Goal: Task Accomplishment & Management: Manage account settings

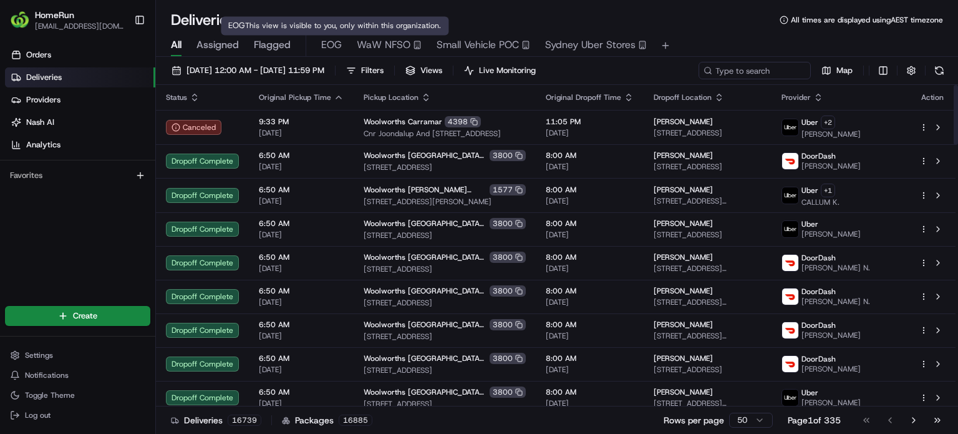
click at [339, 40] on span "EOG" at bounding box center [331, 44] width 21 height 15
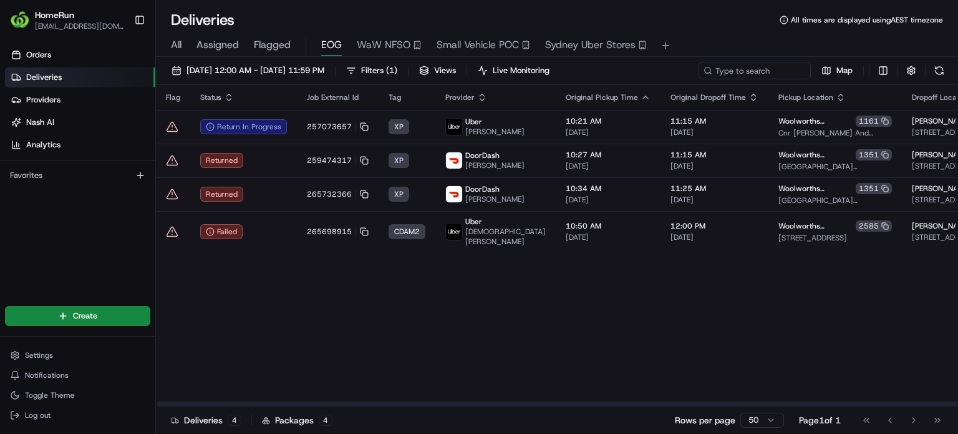
click at [307, 169] on td "259474317" at bounding box center [338, 160] width 82 height 34
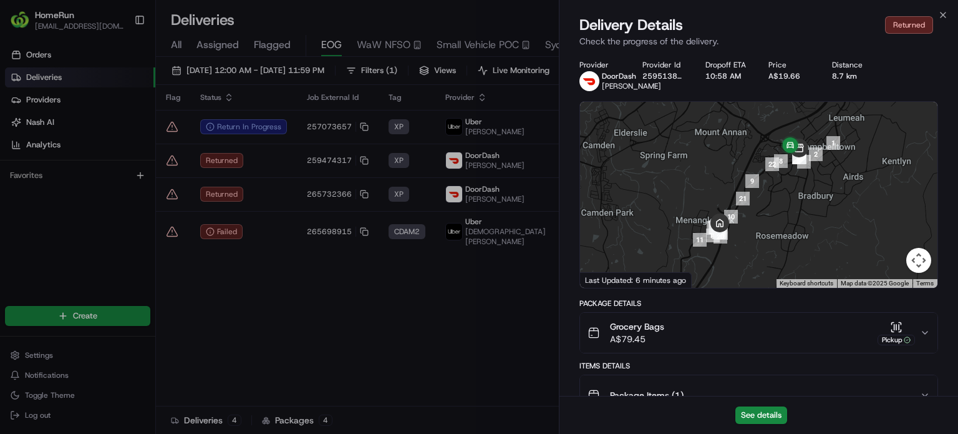
click at [780, 415] on button "See details" at bounding box center [761, 414] width 52 height 17
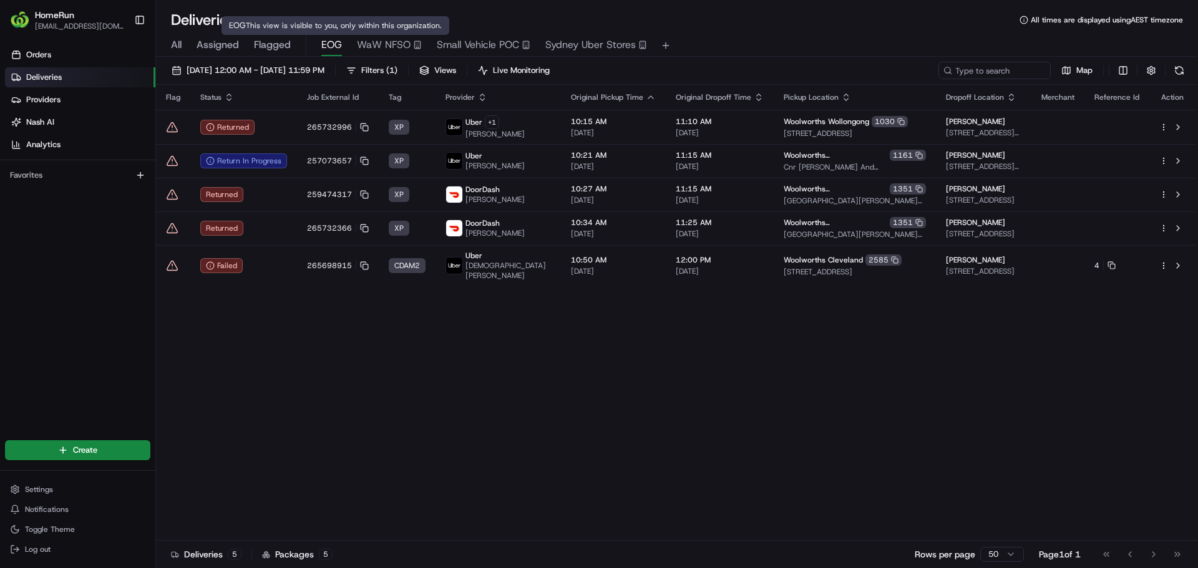
click at [263, 46] on span "Flagged" at bounding box center [272, 44] width 37 height 15
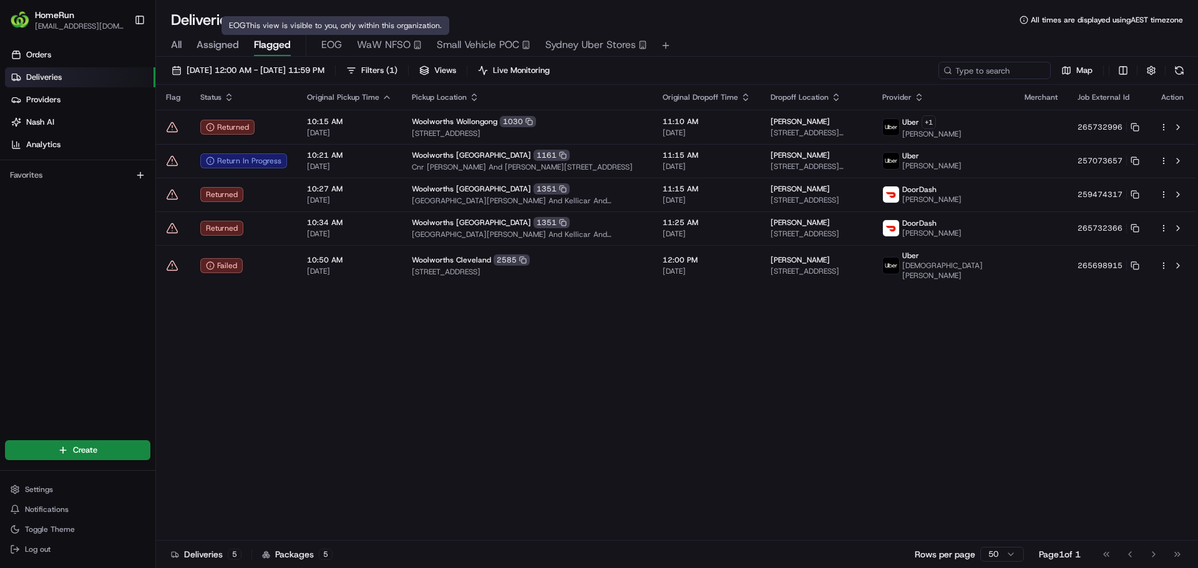
click at [329, 45] on span "EOG" at bounding box center [331, 44] width 21 height 15
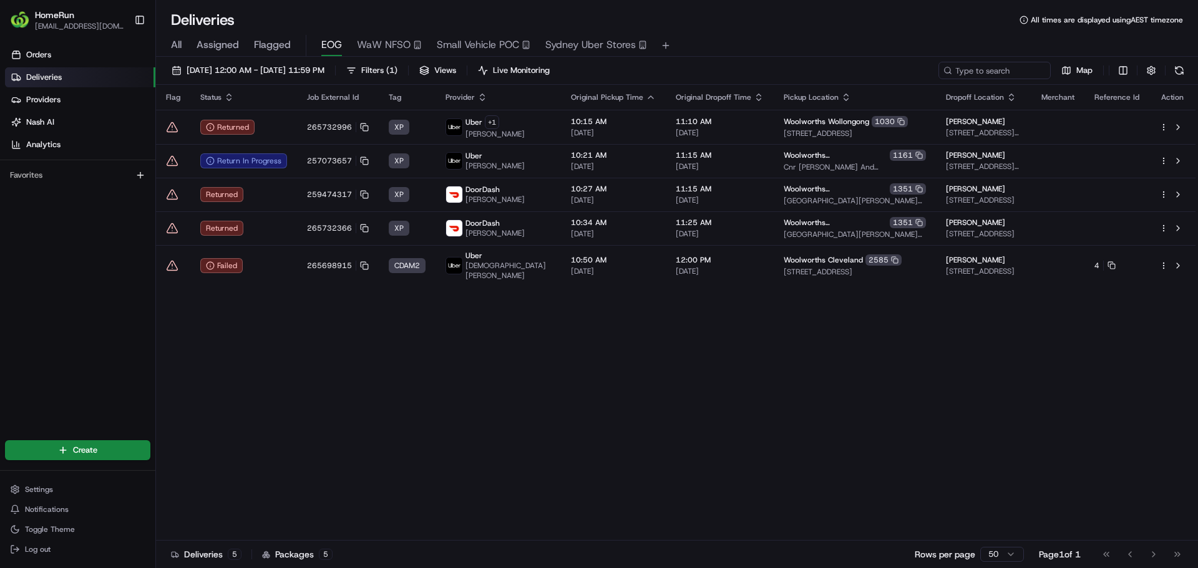
click at [274, 44] on span "Flagged" at bounding box center [272, 44] width 37 height 15
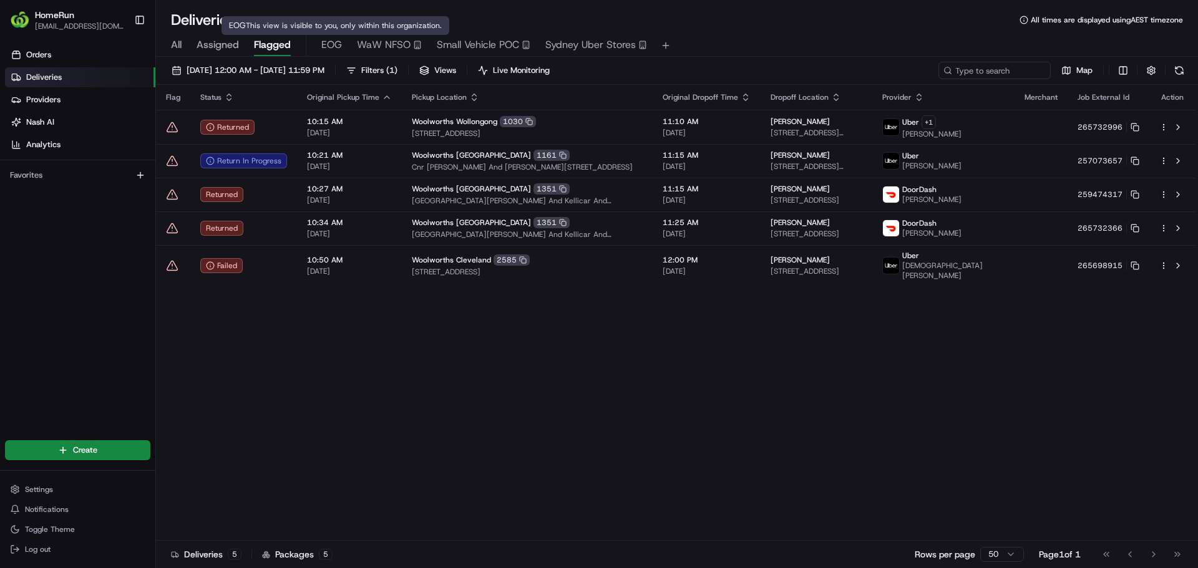
click at [332, 49] on span "EOG" at bounding box center [331, 44] width 21 height 15
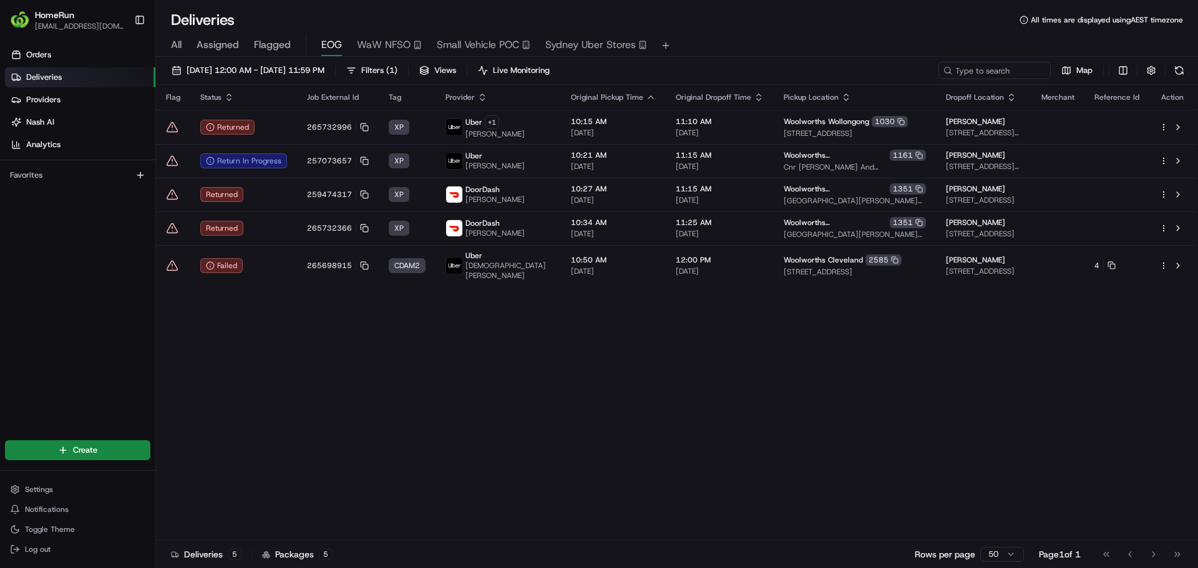
click at [403, 69] on button "Filters ( 1 )" at bounding box center [372, 70] width 62 height 17
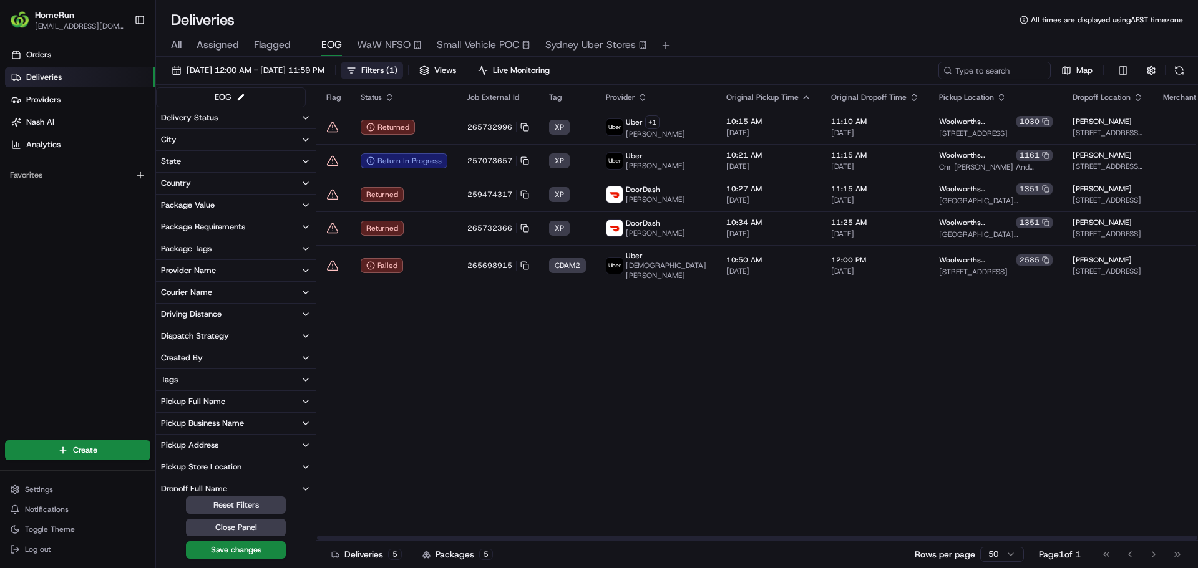
click at [400, 65] on button "Filters ( 1 )" at bounding box center [372, 70] width 62 height 17
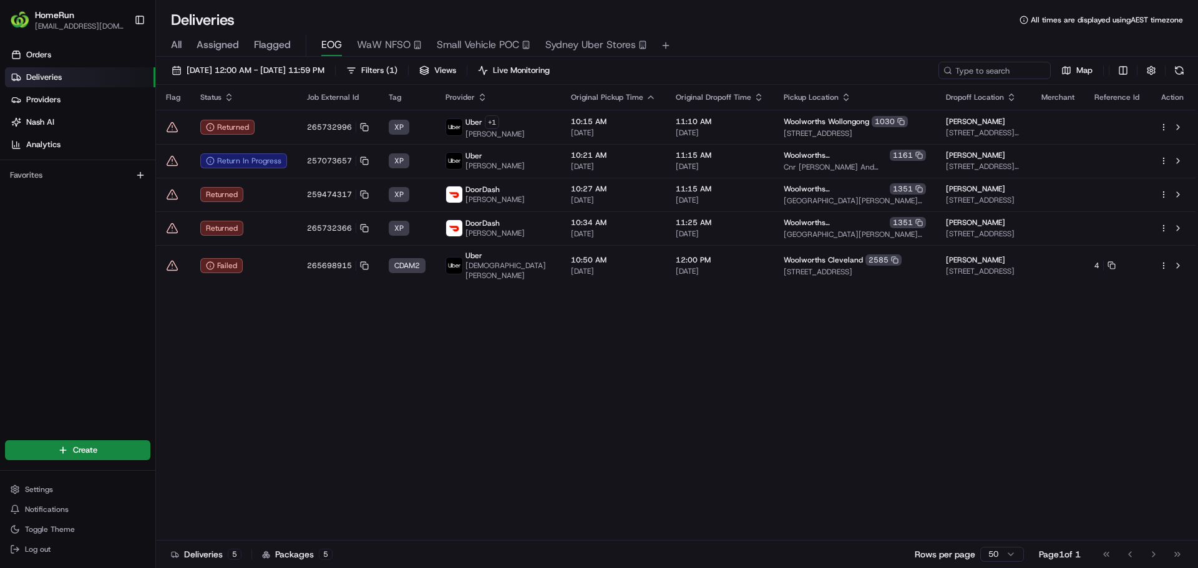
click at [746, 7] on div "Deliveries All times are displayed using AEST timezone All Assigned Flagged EOG…" at bounding box center [677, 284] width 1042 height 568
click at [273, 34] on div "All Assigned Flagged EOG WaW NFSO Small Vehicle POC Sydney Uber Stores" at bounding box center [677, 43] width 1042 height 27
click at [274, 46] on span "Flagged" at bounding box center [272, 44] width 37 height 15
click at [338, 42] on span "EOG" at bounding box center [331, 44] width 21 height 15
click at [283, 45] on span "Flagged" at bounding box center [272, 44] width 37 height 15
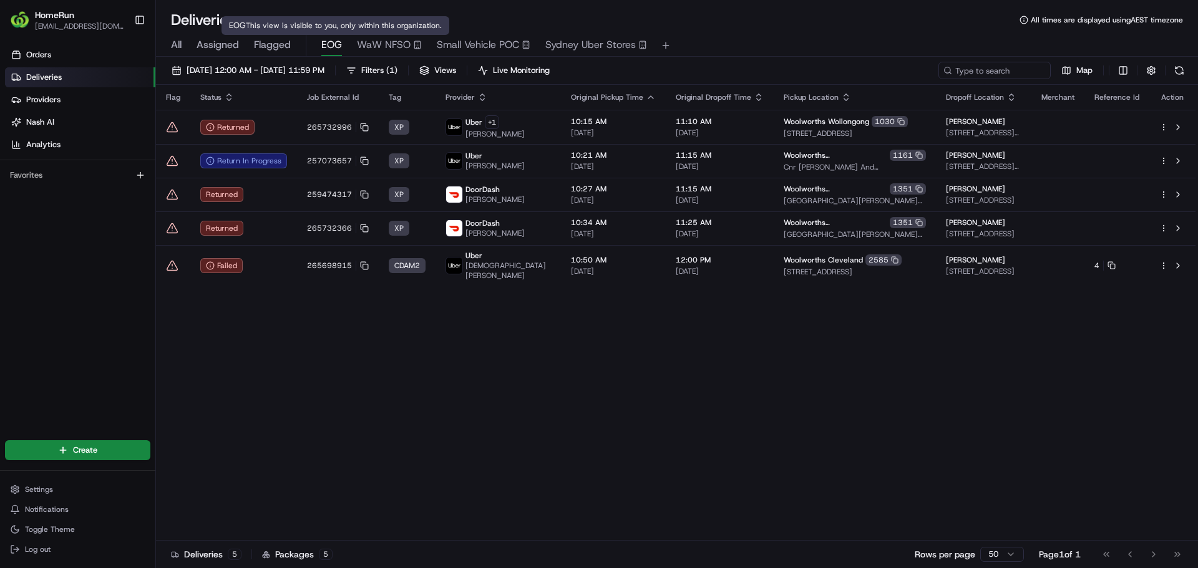
click at [337, 43] on span "EOG" at bounding box center [331, 44] width 21 height 15
click at [359, 364] on div "Flag Status Job External Id Tag Provider Original Pickup Time Original Dropoff …" at bounding box center [675, 313] width 1039 height 456
click at [336, 363] on div "Flag Status Job External Id Tag Provider Original Pickup Time Original Dropoff …" at bounding box center [675, 313] width 1039 height 456
click at [760, 5] on div "Deliveries All times are displayed using AEST timezone All Assigned Flagged EOG…" at bounding box center [677, 284] width 1042 height 568
click at [760, 15] on div "Deliveries All times are displayed using AEST timezone" at bounding box center [677, 20] width 1042 height 20
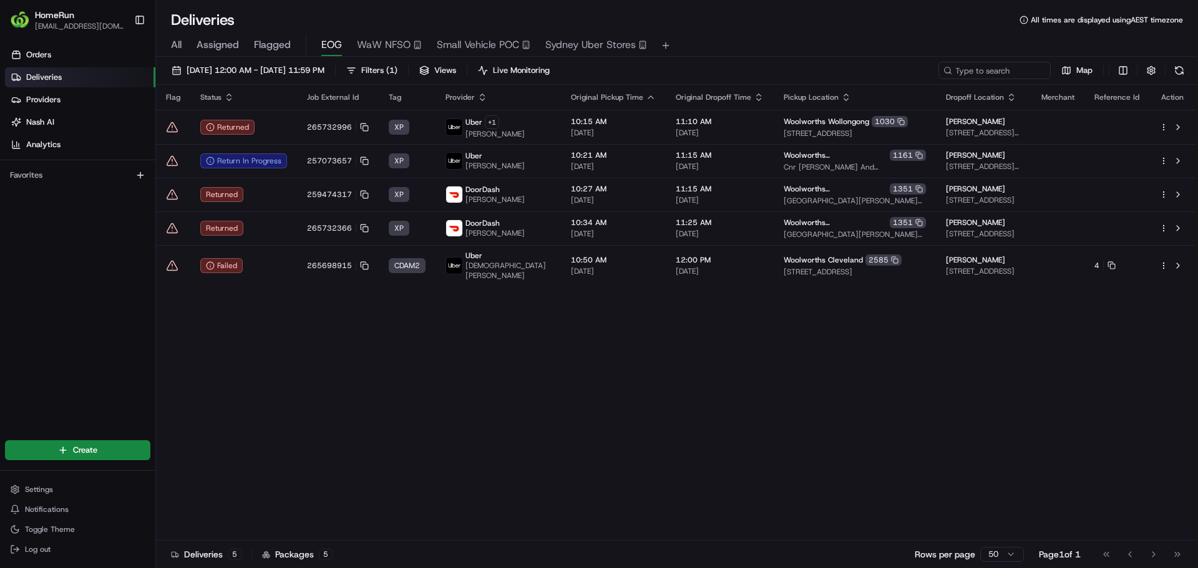
click at [760, 16] on div "Deliveries All times are displayed using AEST timezone" at bounding box center [677, 20] width 1042 height 20
click at [787, 33] on div "All Assigned Flagged EOG WaW NFSO Small Vehicle POC Sydney Uber Stores" at bounding box center [677, 43] width 1042 height 27
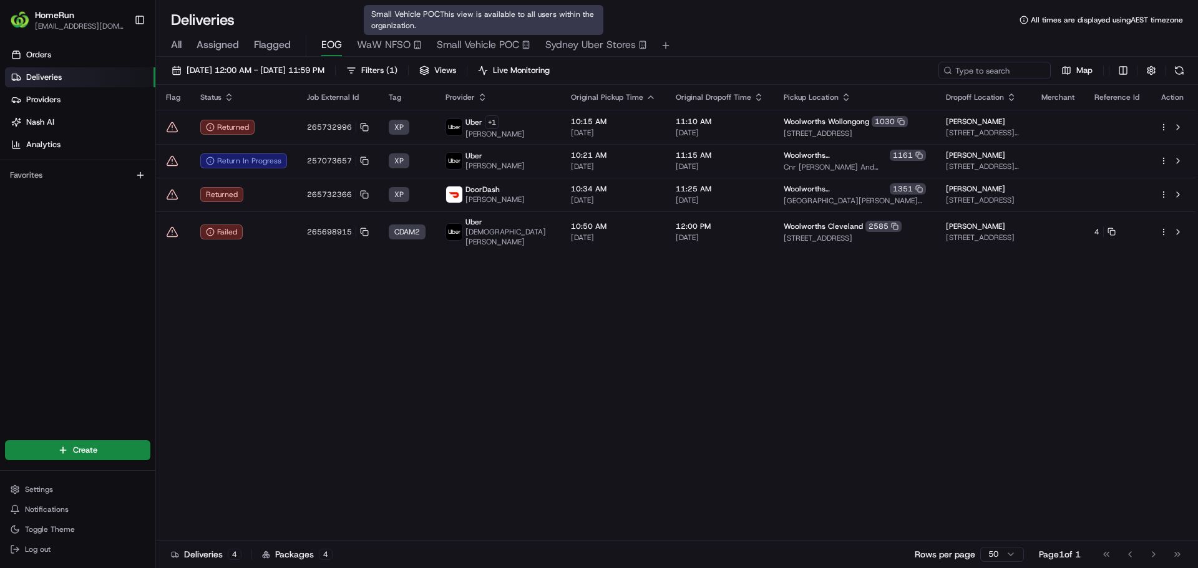
click at [593, 16] on div "Deliveries All times are displayed using AEST timezone" at bounding box center [677, 20] width 1042 height 20
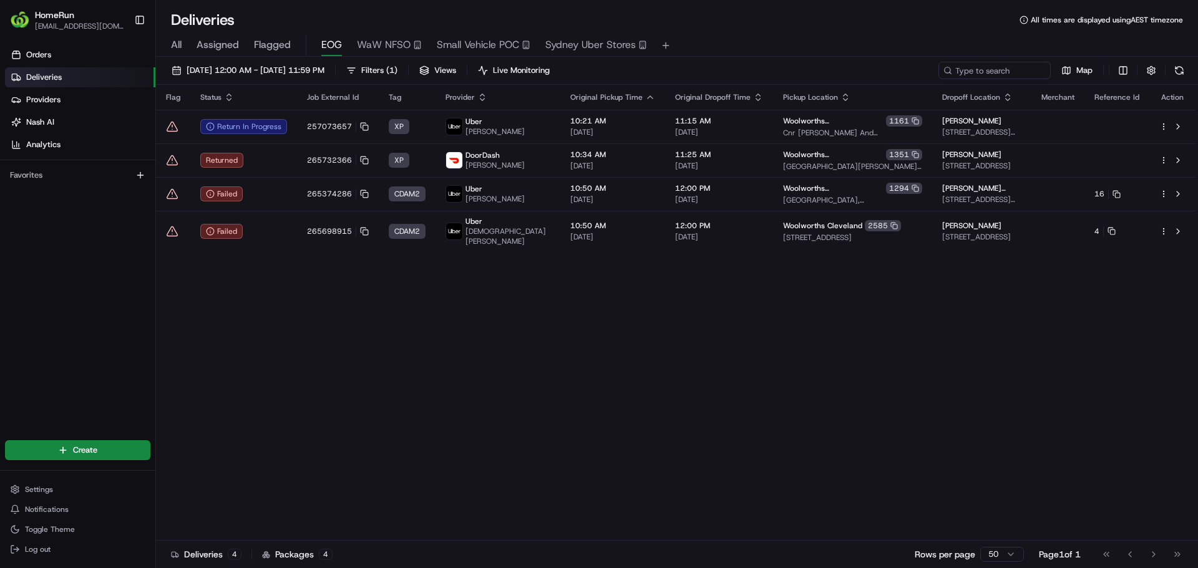
click at [185, 41] on div "All Assigned Flagged EOG WaW NFSO Small Vehicle POC Sydney Uber Stores" at bounding box center [677, 46] width 1042 height 22
click at [173, 43] on span "All" at bounding box center [176, 44] width 11 height 15
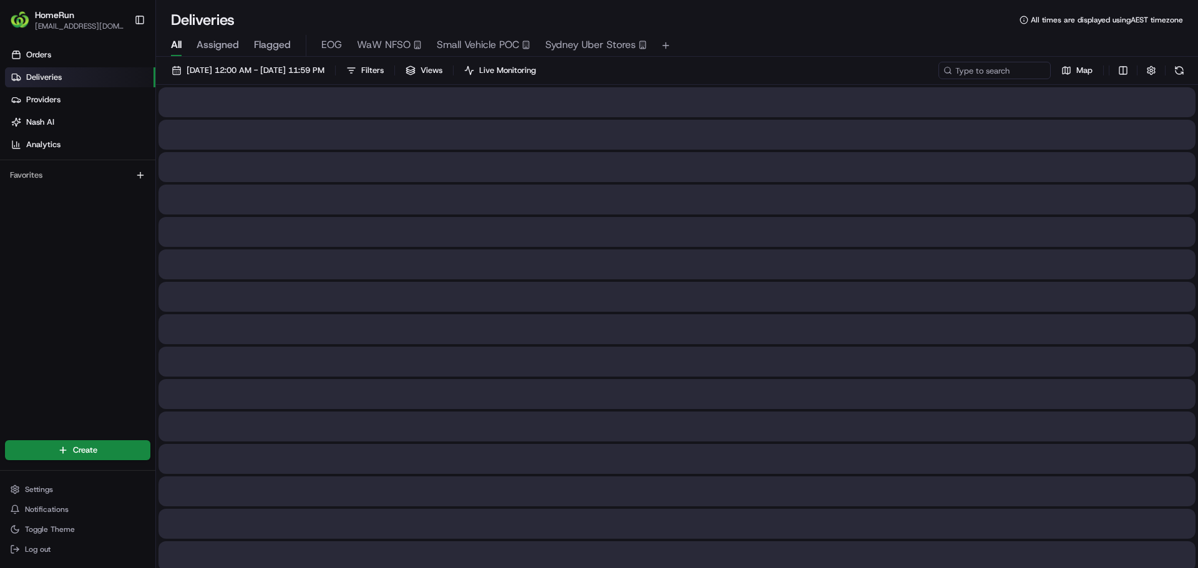
click at [536, 72] on span "Live Monitoring" at bounding box center [507, 70] width 57 height 11
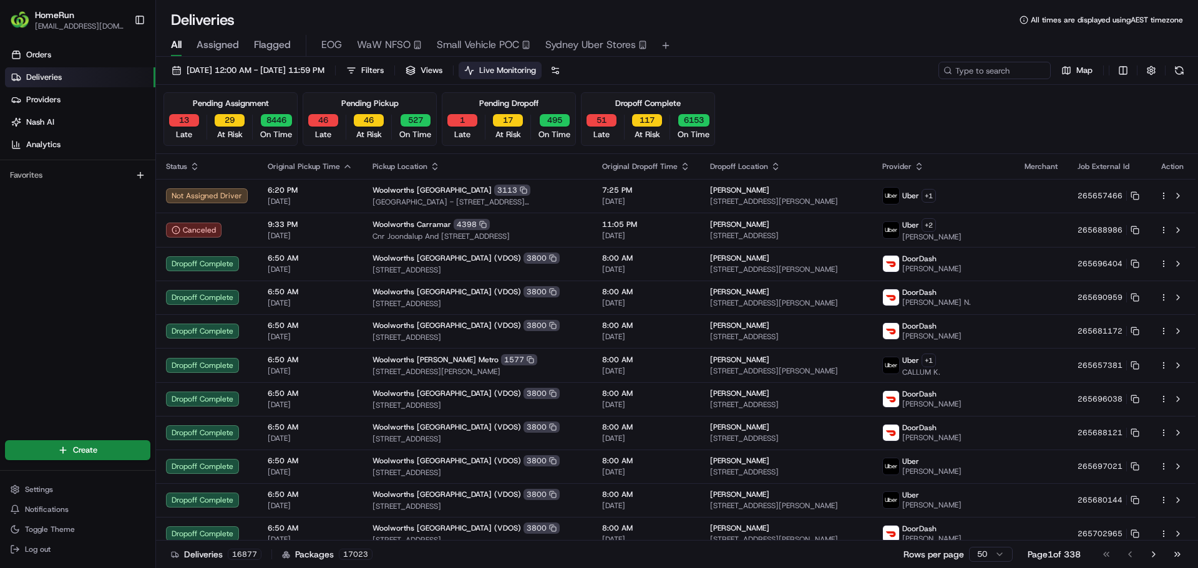
click at [177, 124] on button "13" at bounding box center [184, 120] width 30 height 12
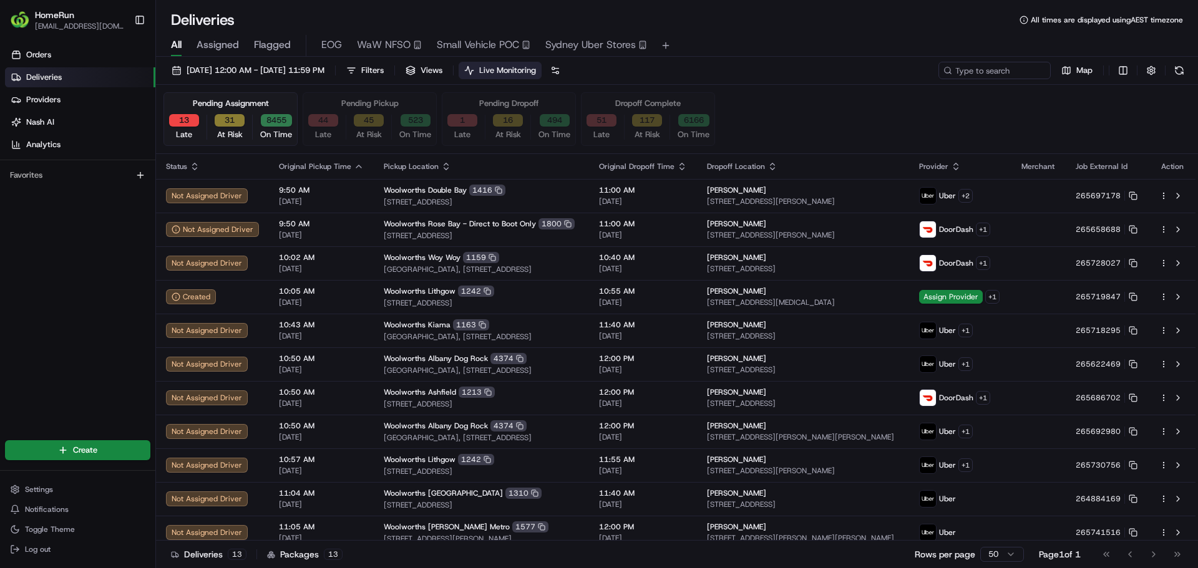
click at [326, 42] on span "EOG" at bounding box center [331, 44] width 21 height 15
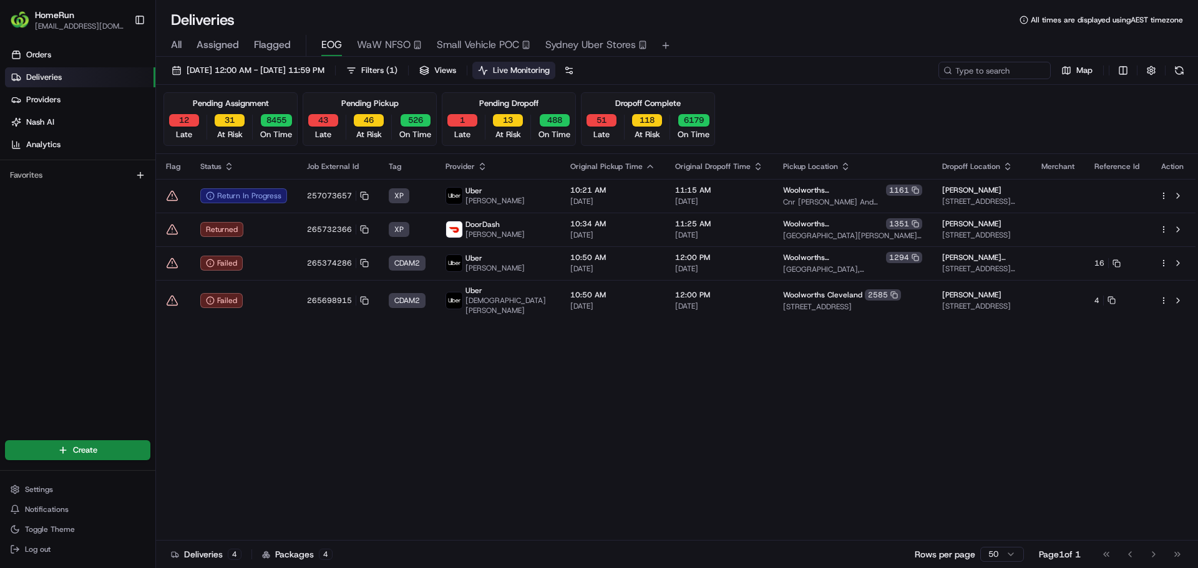
click at [366, 402] on div "Flag Status Job External Id Tag Provider Original Pickup Time Original Dropoff …" at bounding box center [675, 347] width 1039 height 387
click at [283, 233] on div "Returned" at bounding box center [243, 229] width 87 height 15
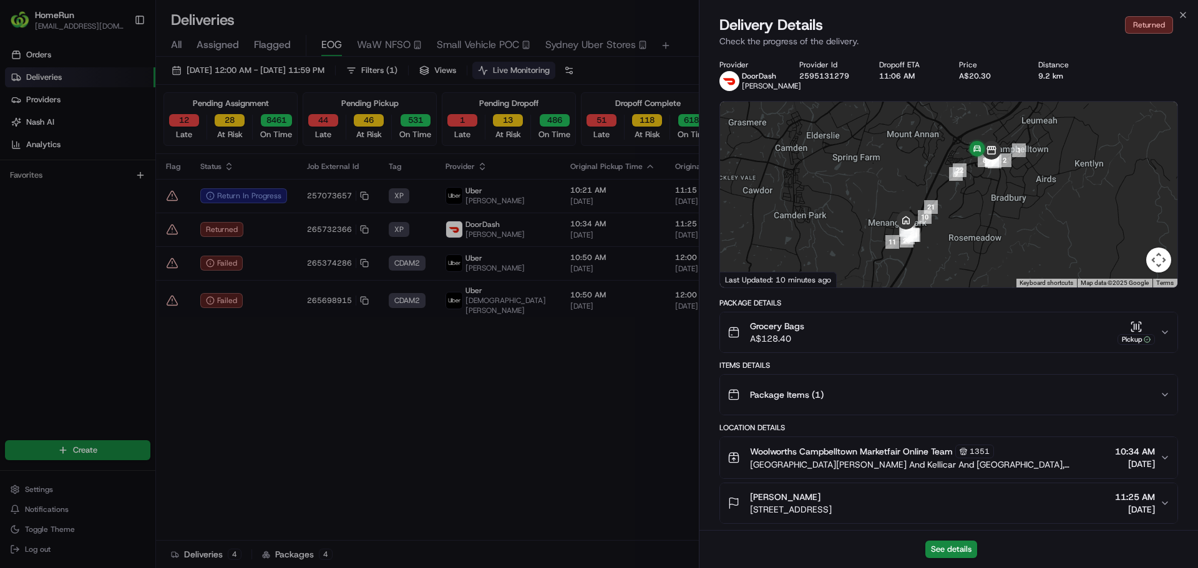
click at [941, 433] on button "See details" at bounding box center [951, 549] width 52 height 17
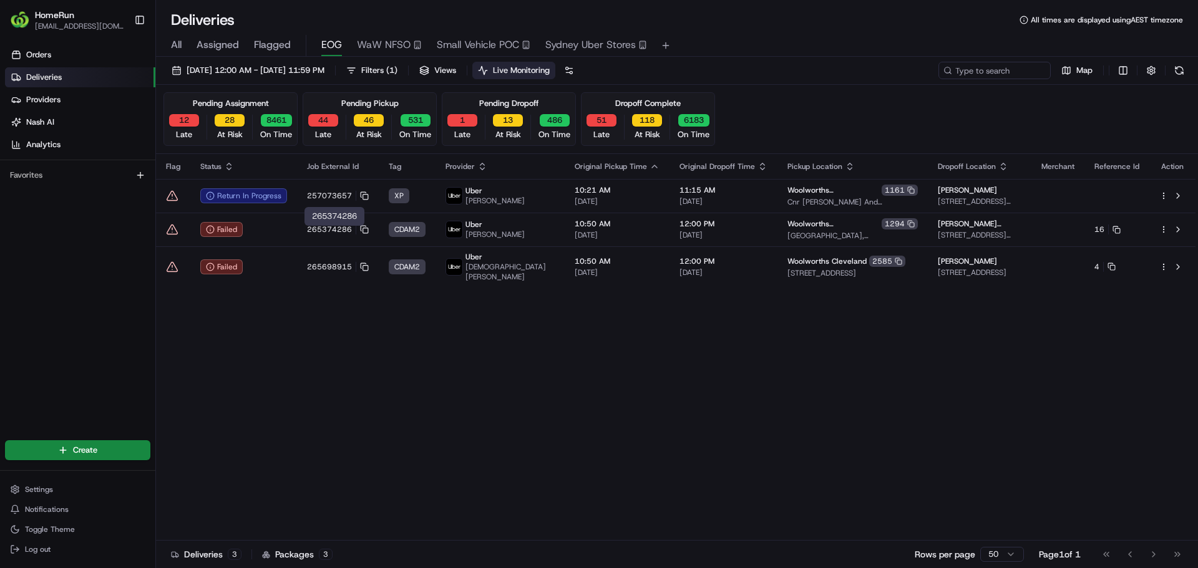
click at [394, 345] on div "Flag Status Job External Id Tag Provider Original Pickup Time Original Dropoff …" at bounding box center [675, 347] width 1039 height 387
click at [261, 274] on div "Failed" at bounding box center [243, 267] width 87 height 15
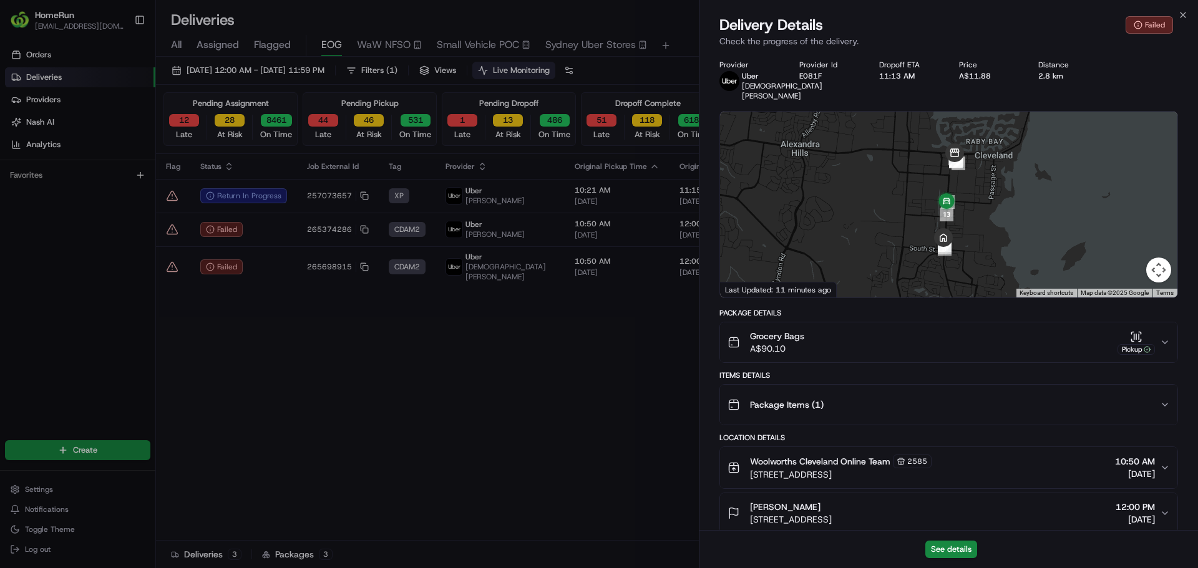
click at [958, 433] on button "See details" at bounding box center [951, 549] width 52 height 17
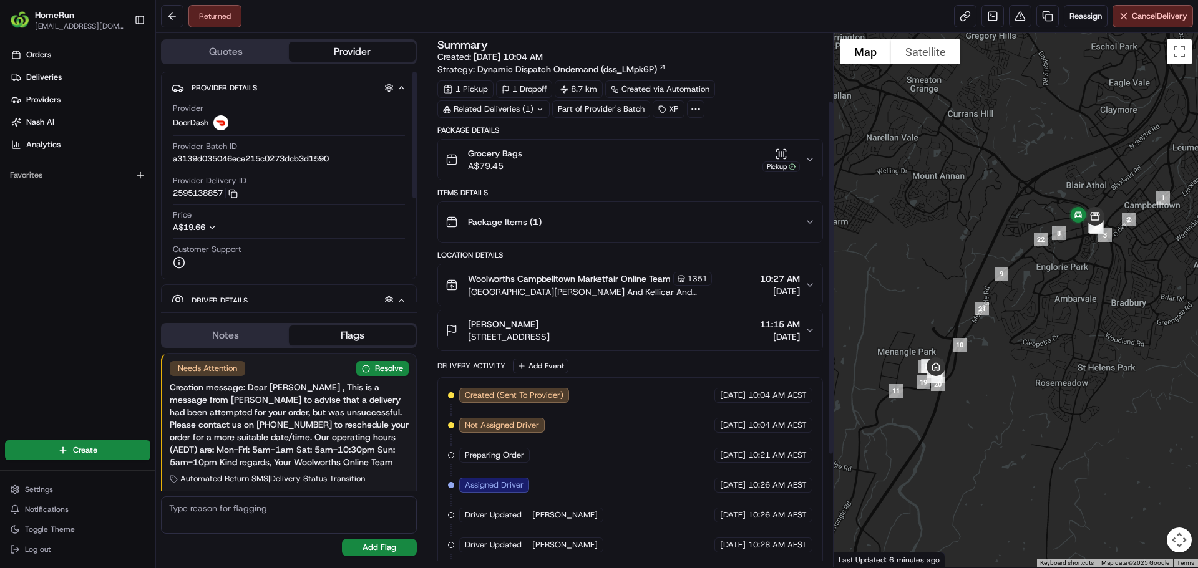
scroll to position [271, 0]
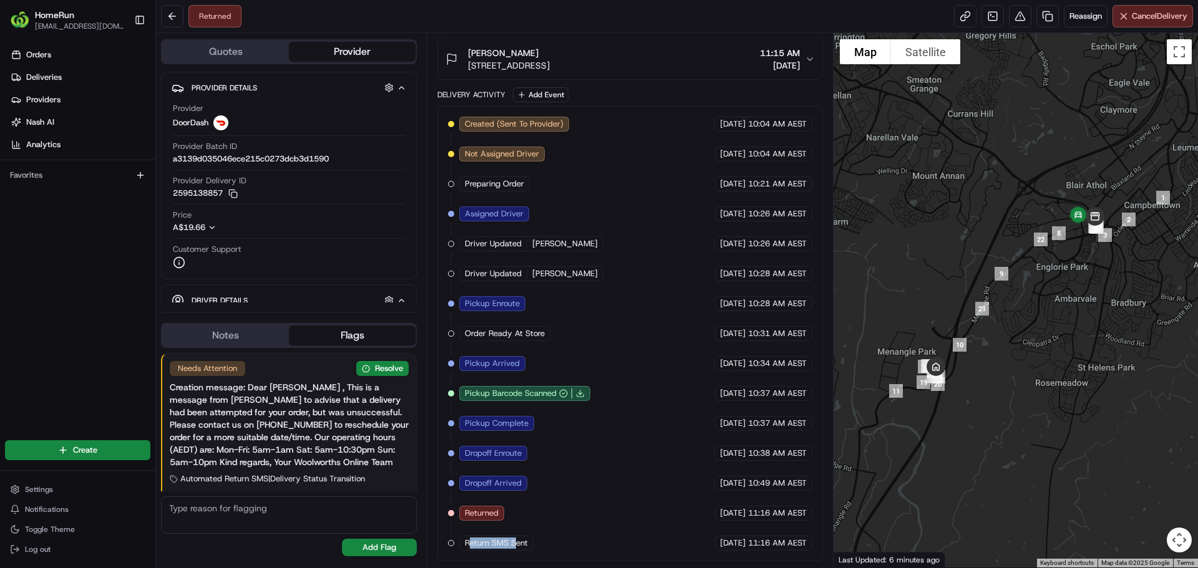
drag, startPoint x: 470, startPoint y: 542, endPoint x: 517, endPoint y: 540, distance: 46.8
click at [517, 433] on span "Return SMS Sent" at bounding box center [496, 543] width 63 height 11
click at [258, 336] on button "Notes" at bounding box center [225, 336] width 127 height 20
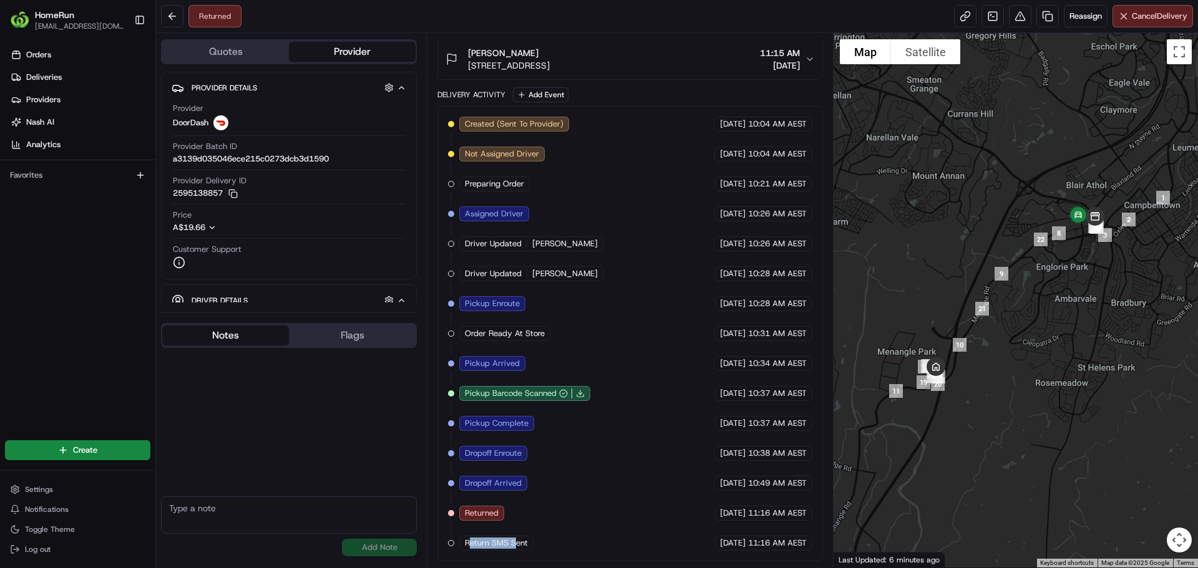
click at [340, 341] on button "Flags" at bounding box center [352, 336] width 127 height 20
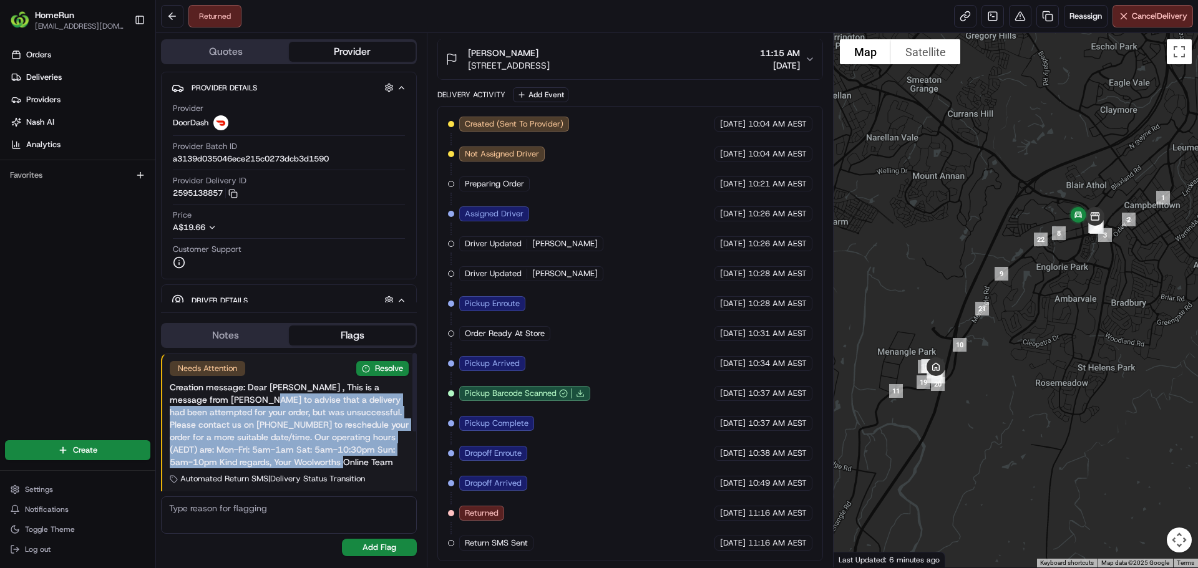
drag, startPoint x: 328, startPoint y: 434, endPoint x: 359, endPoint y: 458, distance: 39.2
click at [359, 433] on div "Creation message: Dear [PERSON_NAME] , This is a message from [PERSON_NAME] to …" at bounding box center [289, 424] width 239 height 87
click at [362, 433] on div "Creation message: Dear [PERSON_NAME] , This is a message from [PERSON_NAME] to …" at bounding box center [289, 424] width 239 height 87
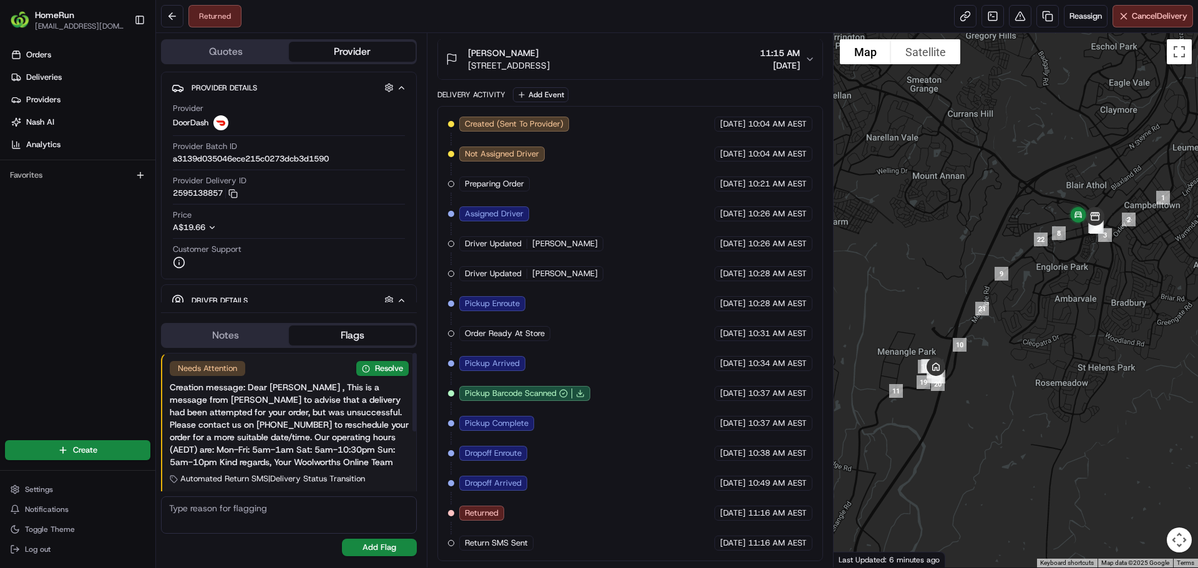
click at [366, 433] on div "Creation message: Dear [PERSON_NAME] , This is a message from [PERSON_NAME] to …" at bounding box center [289, 424] width 239 height 87
click at [404, 368] on button "Resolve" at bounding box center [382, 368] width 52 height 15
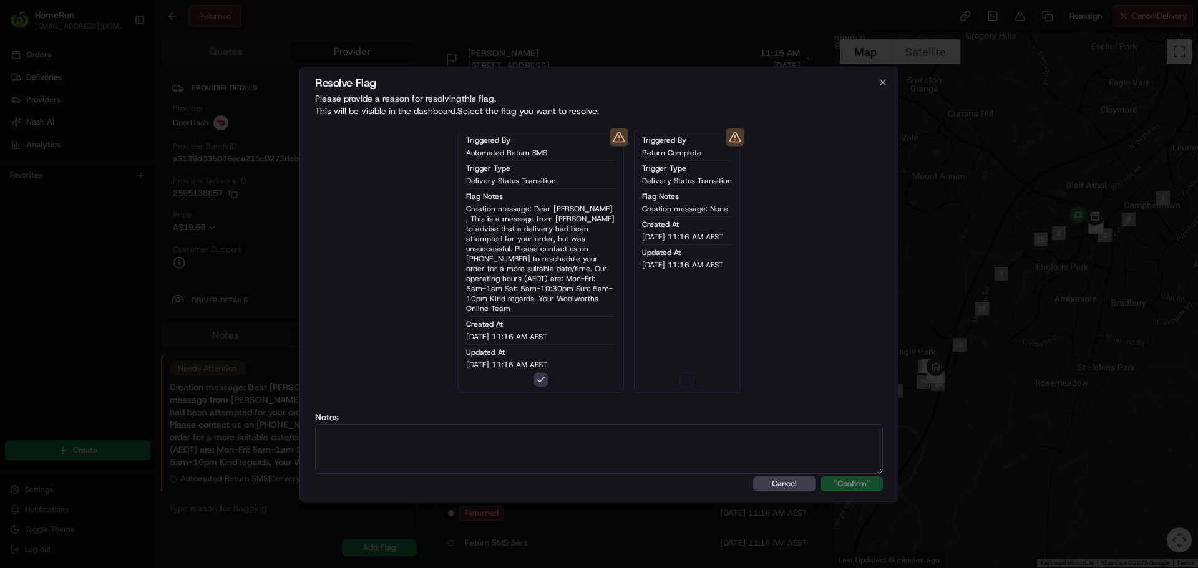
click at [876, 82] on h2 "Resolve Flag" at bounding box center [599, 82] width 568 height 11
click at [883, 85] on icon "button" at bounding box center [882, 82] width 5 height 5
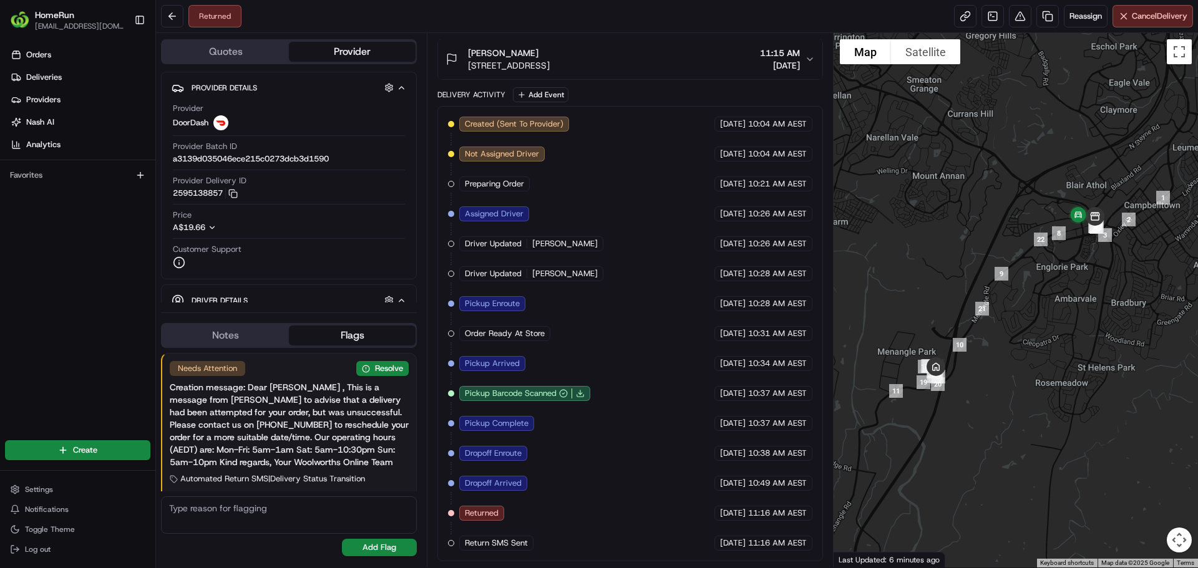
click at [664, 30] on div "Returned Reassign Cancel Delivery" at bounding box center [677, 16] width 1042 height 33
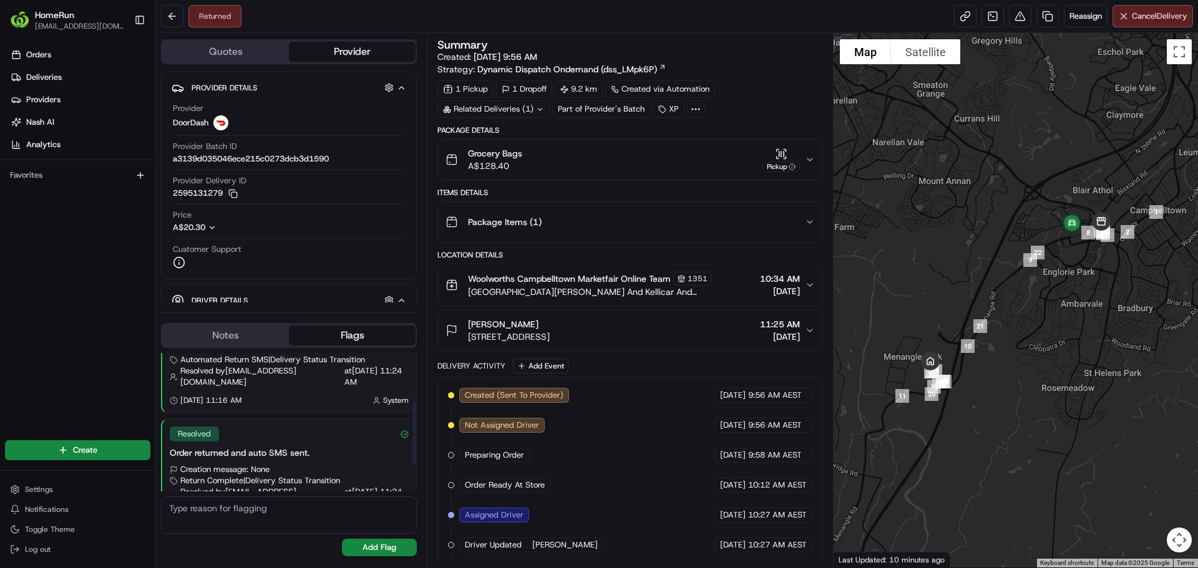
scroll to position [104, 0]
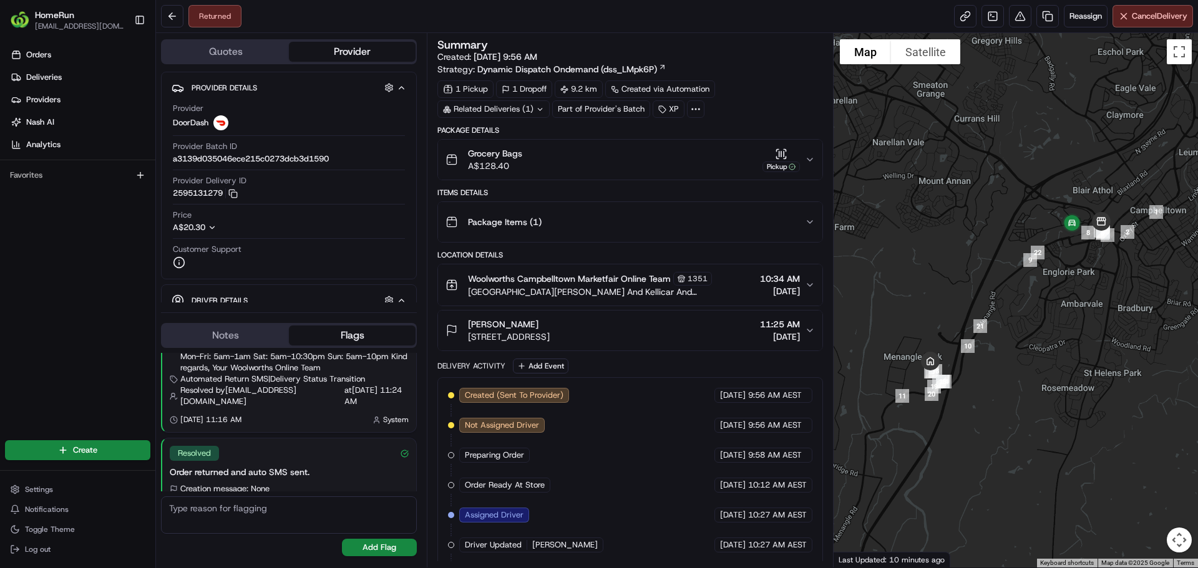
click at [784, 22] on div "Returned Reassign Cancel Delivery" at bounding box center [677, 16] width 1042 height 33
click at [1014, 21] on button at bounding box center [1020, 16] width 22 height 22
click at [767, 2] on div "Returned Reassign Cancel Delivery" at bounding box center [677, 16] width 1042 height 33
click at [1015, 16] on button at bounding box center [1020, 16] width 22 height 22
click at [723, 21] on div "Returned Reassign Cancel Delivery" at bounding box center [677, 16] width 1042 height 33
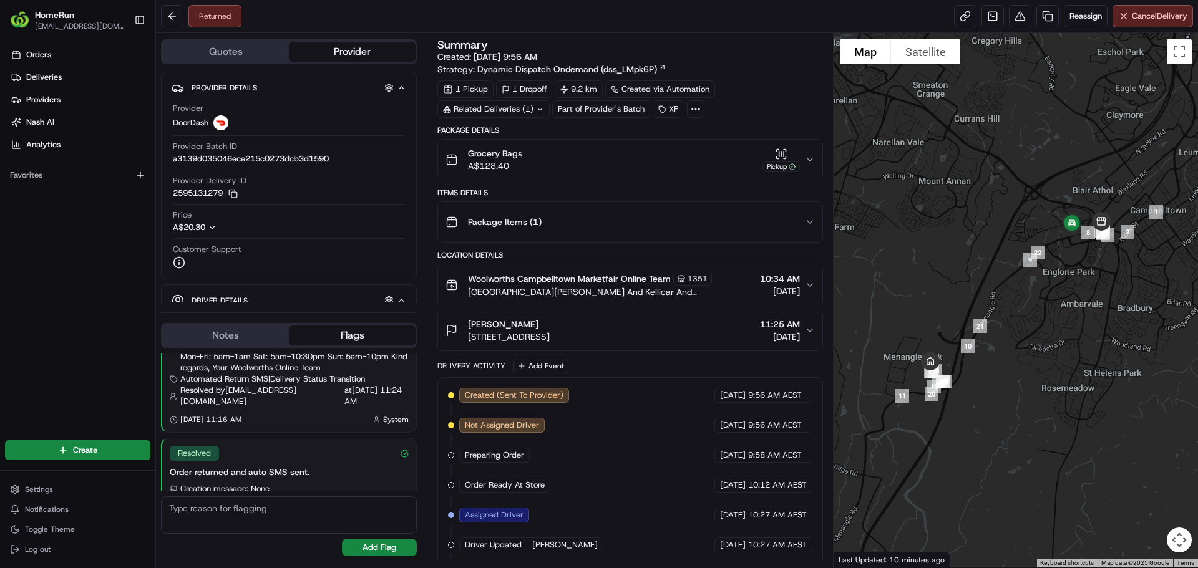
click at [598, 18] on div "Returned Reassign Cancel Delivery" at bounding box center [677, 16] width 1042 height 33
click at [618, 12] on div "Returned Reassign Cancel Delivery" at bounding box center [677, 16] width 1042 height 33
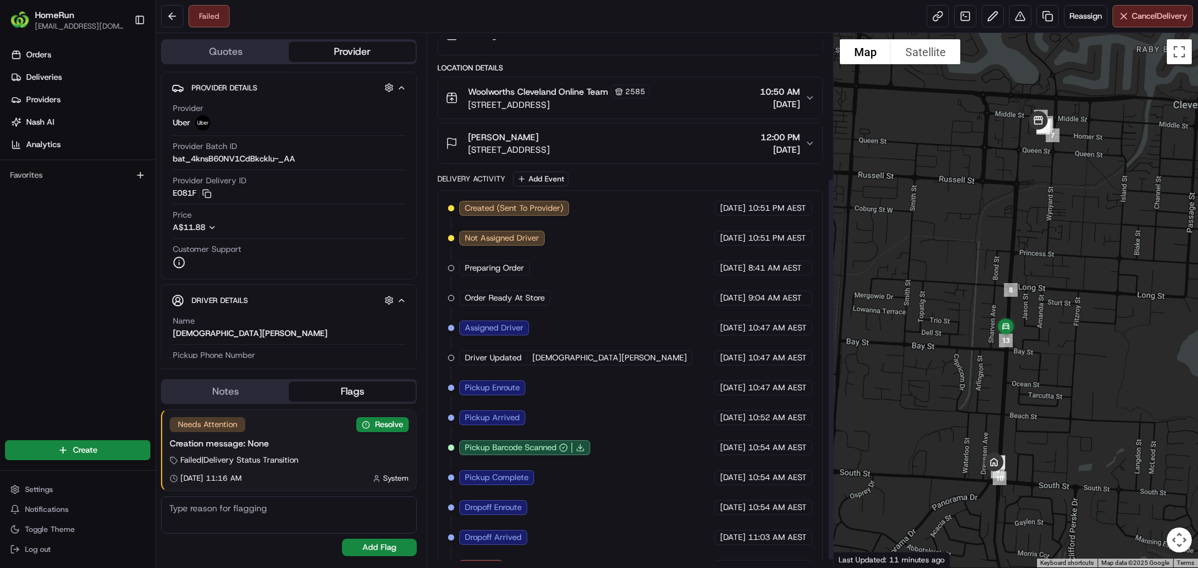
scroll to position [211, 0]
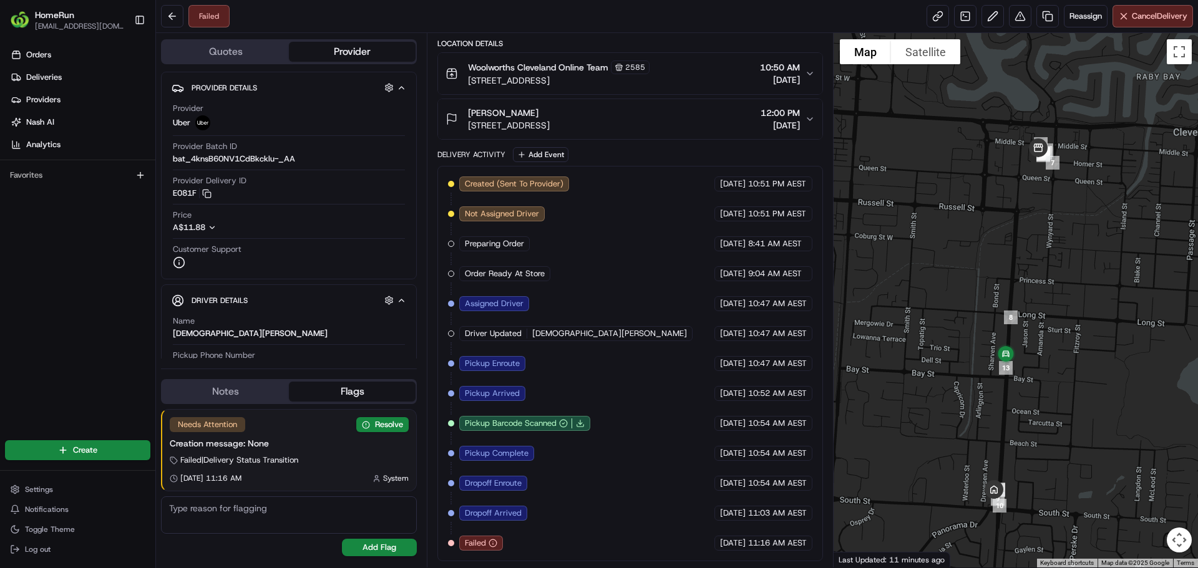
drag, startPoint x: 1049, startPoint y: 162, endPoint x: 1049, endPoint y: 195, distance: 32.4
click at [1049, 195] on div at bounding box center [1015, 300] width 365 height 535
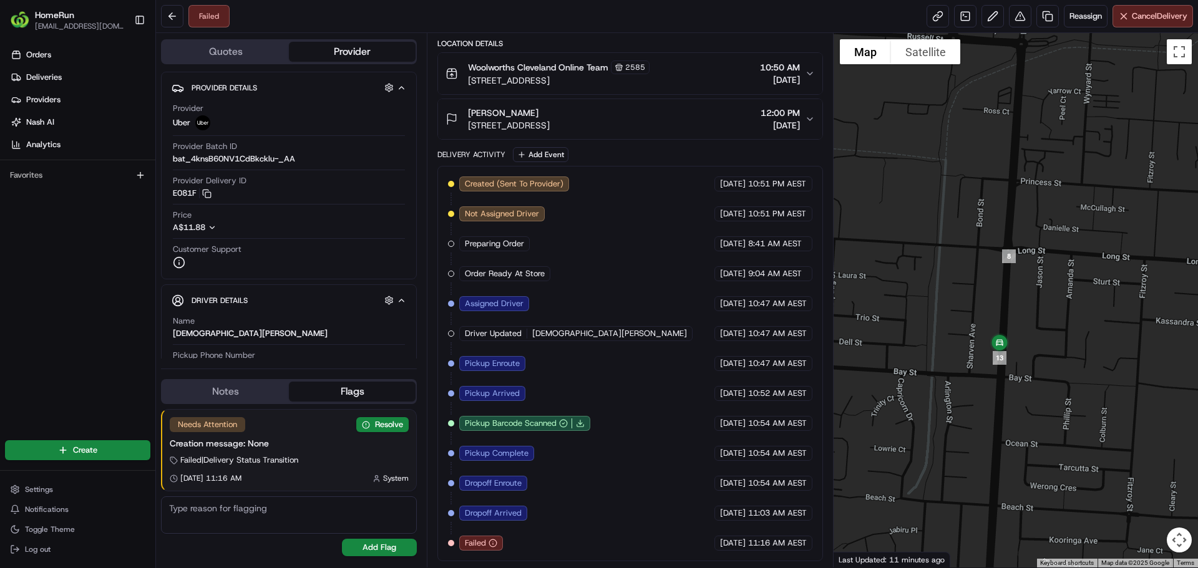
drag, startPoint x: 1044, startPoint y: 313, endPoint x: 1056, endPoint y: 180, distance: 133.3
click at [1055, 182] on div at bounding box center [1015, 300] width 365 height 535
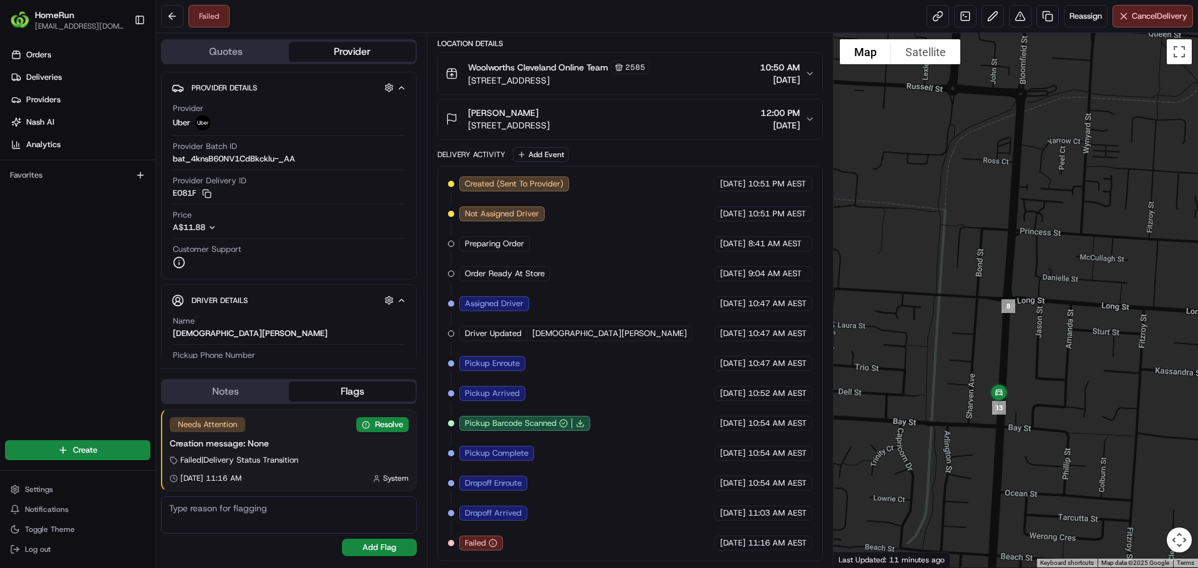
drag, startPoint x: 1032, startPoint y: 365, endPoint x: 1044, endPoint y: 393, distance: 30.2
click at [1044, 393] on div at bounding box center [1015, 300] width 365 height 535
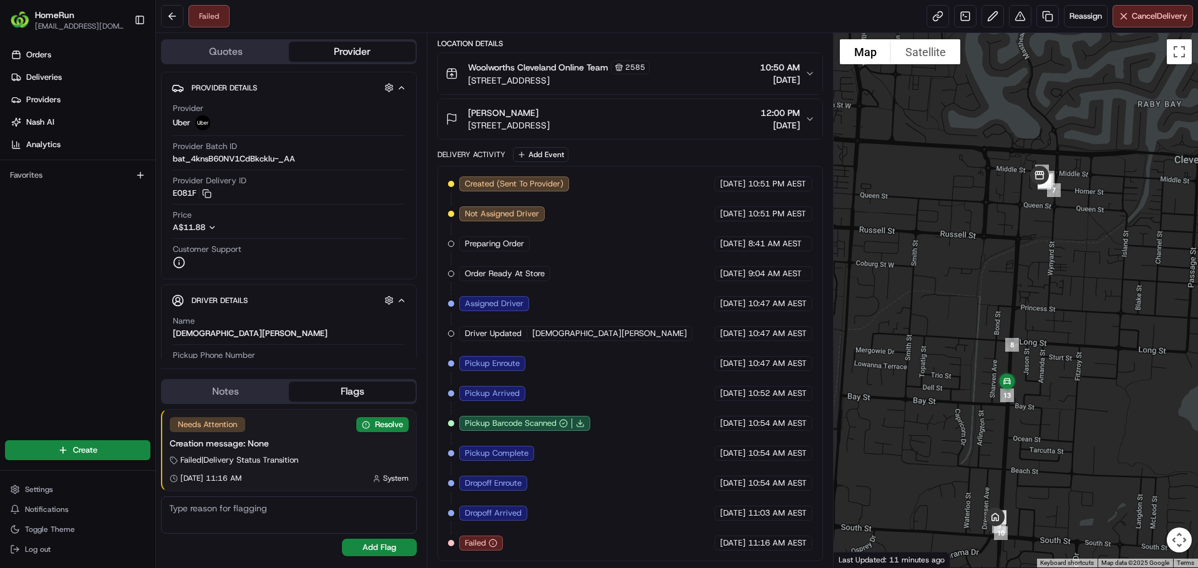
drag, startPoint x: 945, startPoint y: 383, endPoint x: 934, endPoint y: 249, distance: 134.6
click at [934, 249] on div at bounding box center [1015, 300] width 365 height 535
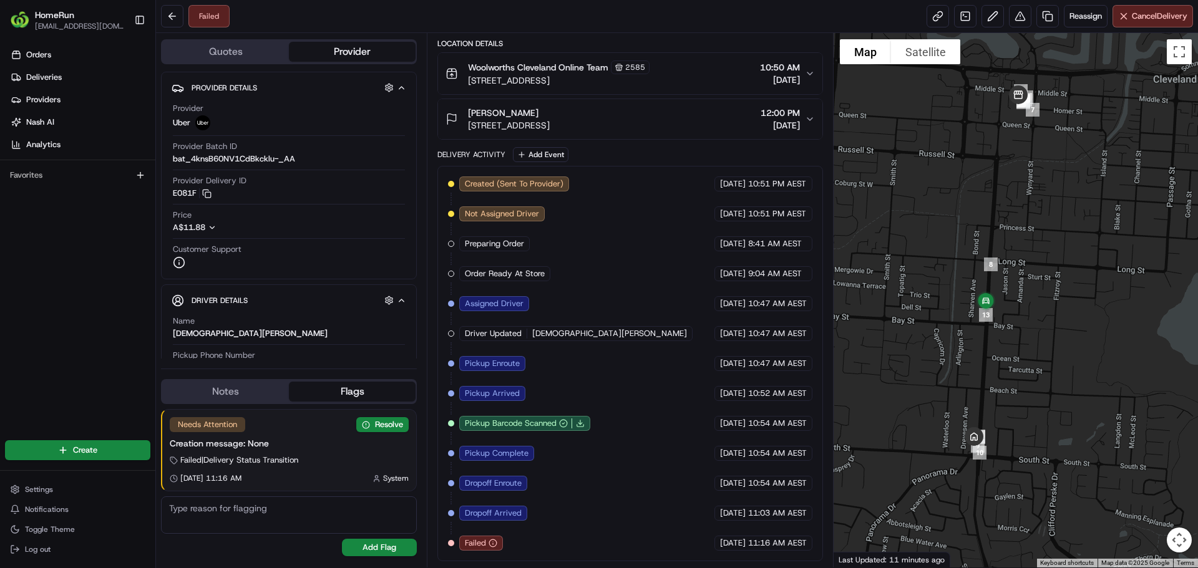
drag, startPoint x: 890, startPoint y: 187, endPoint x: 880, endPoint y: 246, distance: 60.1
click at [880, 246] on div at bounding box center [1015, 300] width 365 height 535
click at [705, 16] on div "Failed Reassign Cancel Delivery" at bounding box center [677, 16] width 1042 height 33
